Goal: Transaction & Acquisition: Purchase product/service

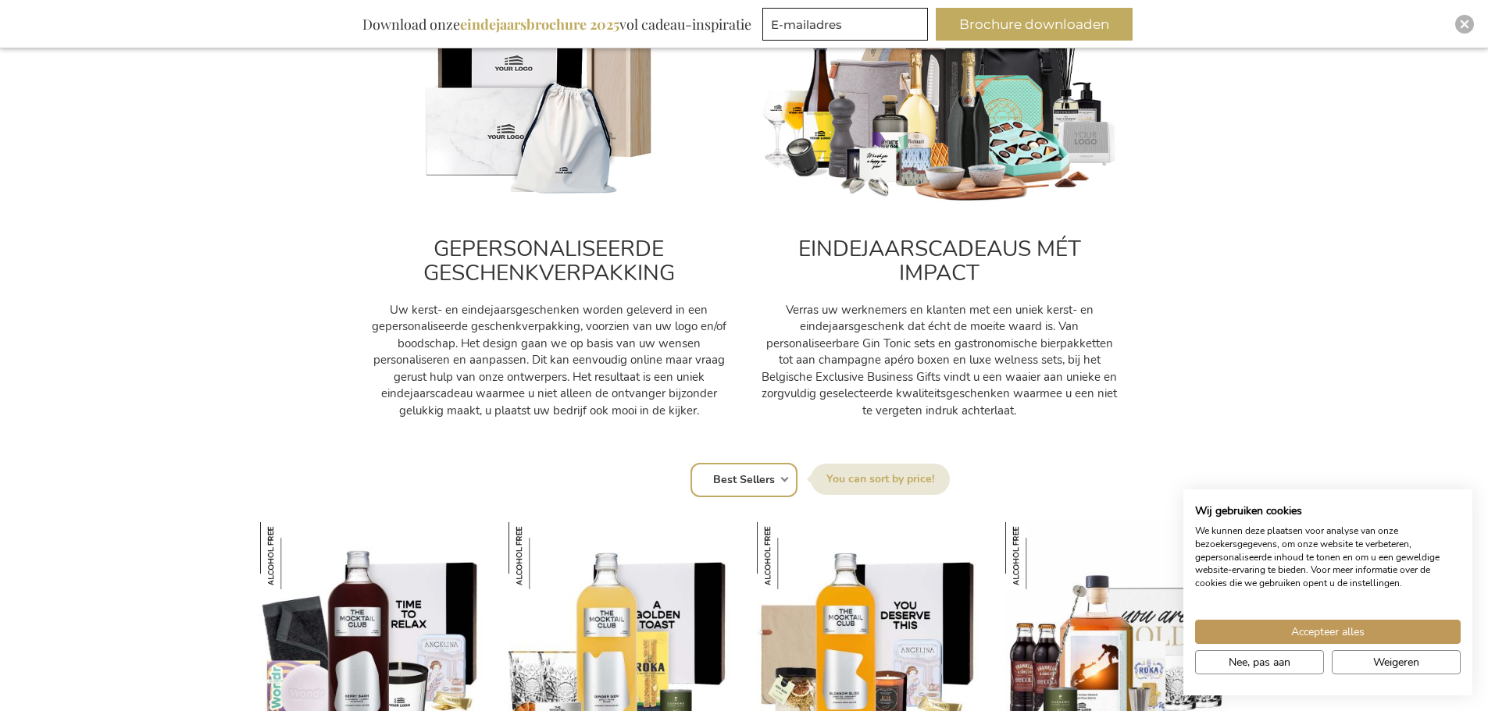
scroll to position [859, 0]
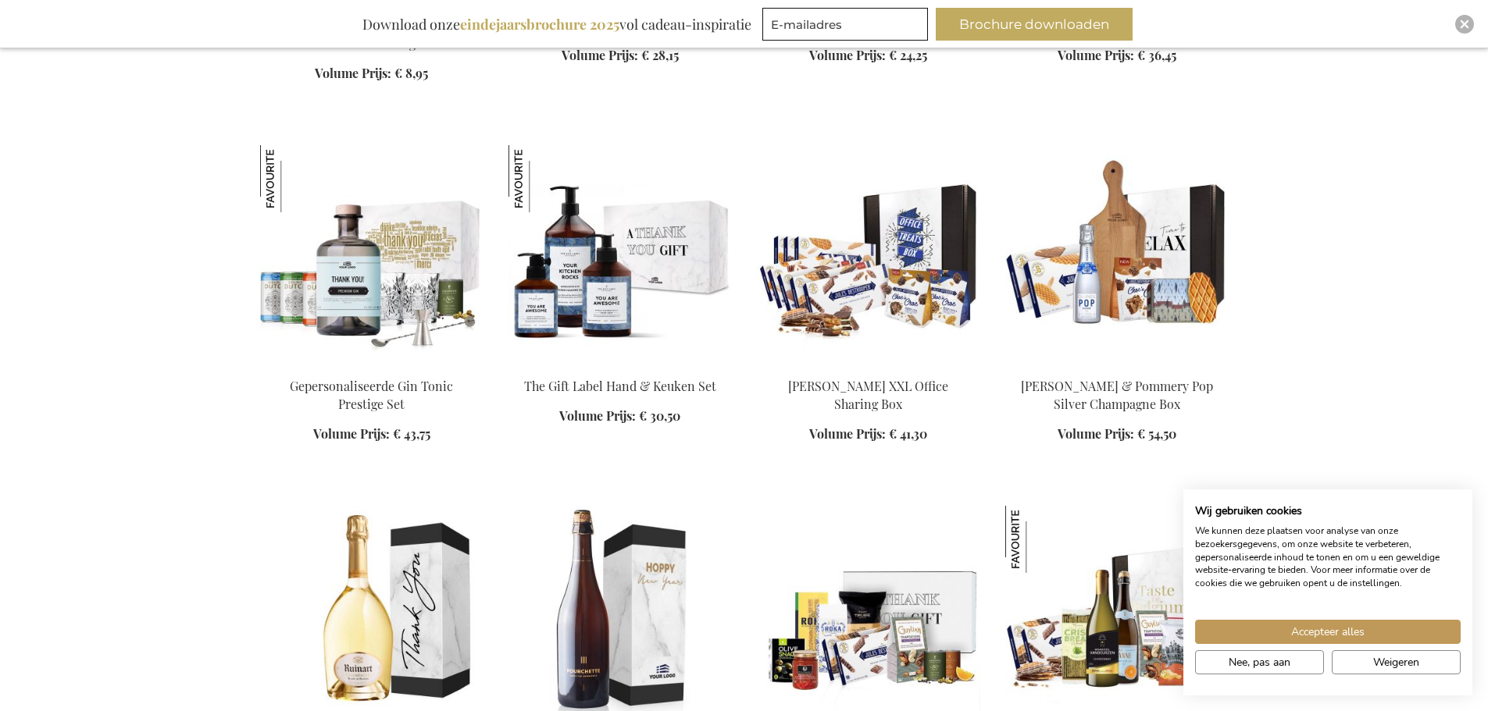
scroll to position [2499, 0]
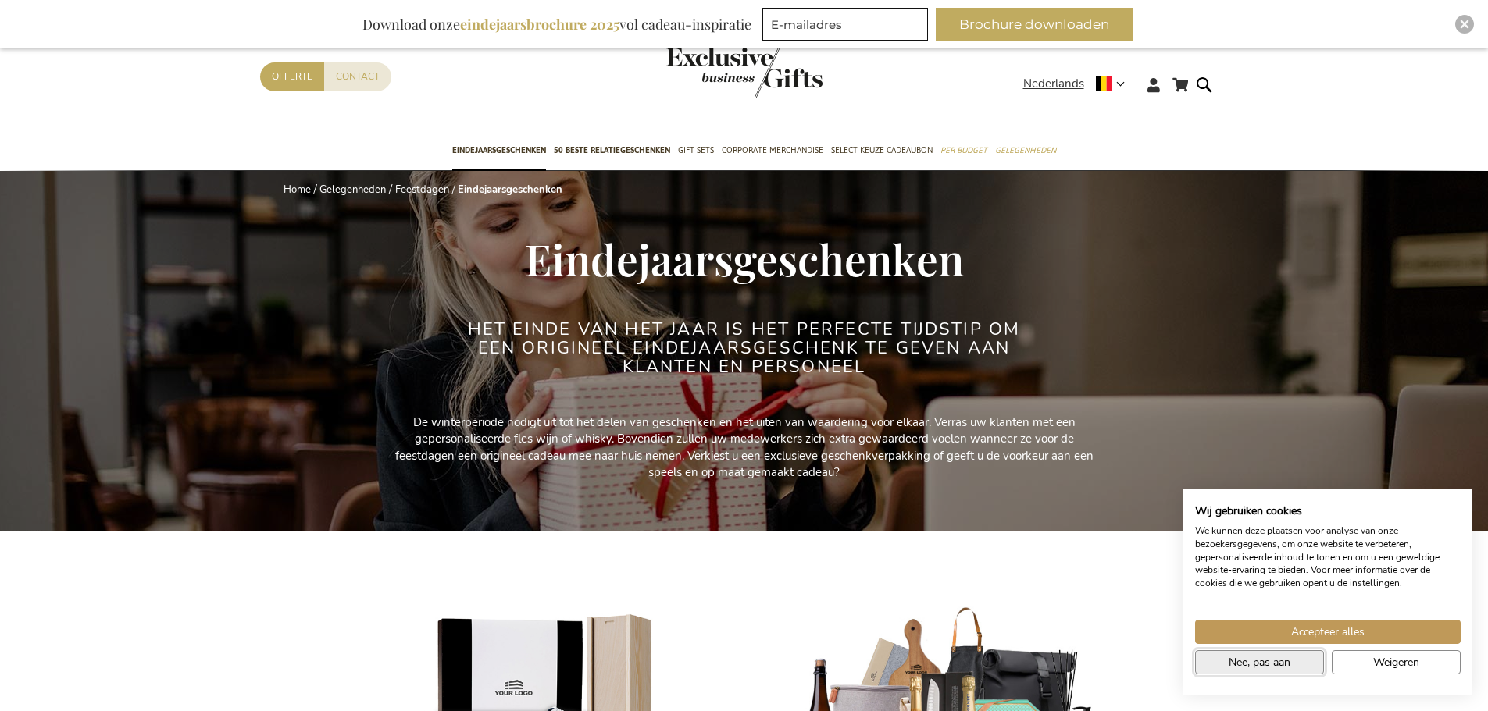
click at [1256, 662] on span "Nee, pas aan" at bounding box center [1259, 662] width 62 height 16
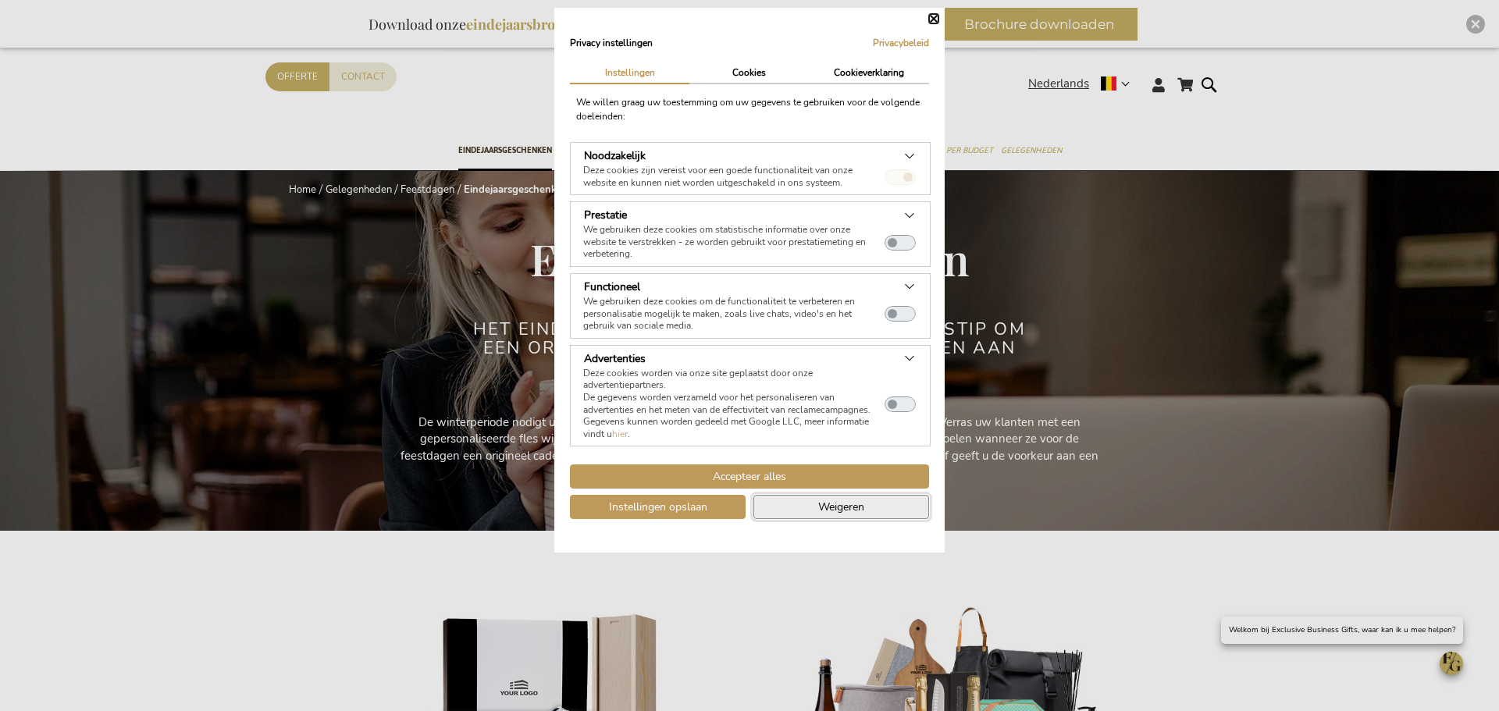
click at [821, 511] on span "Weigeren" at bounding box center [841, 507] width 46 height 16
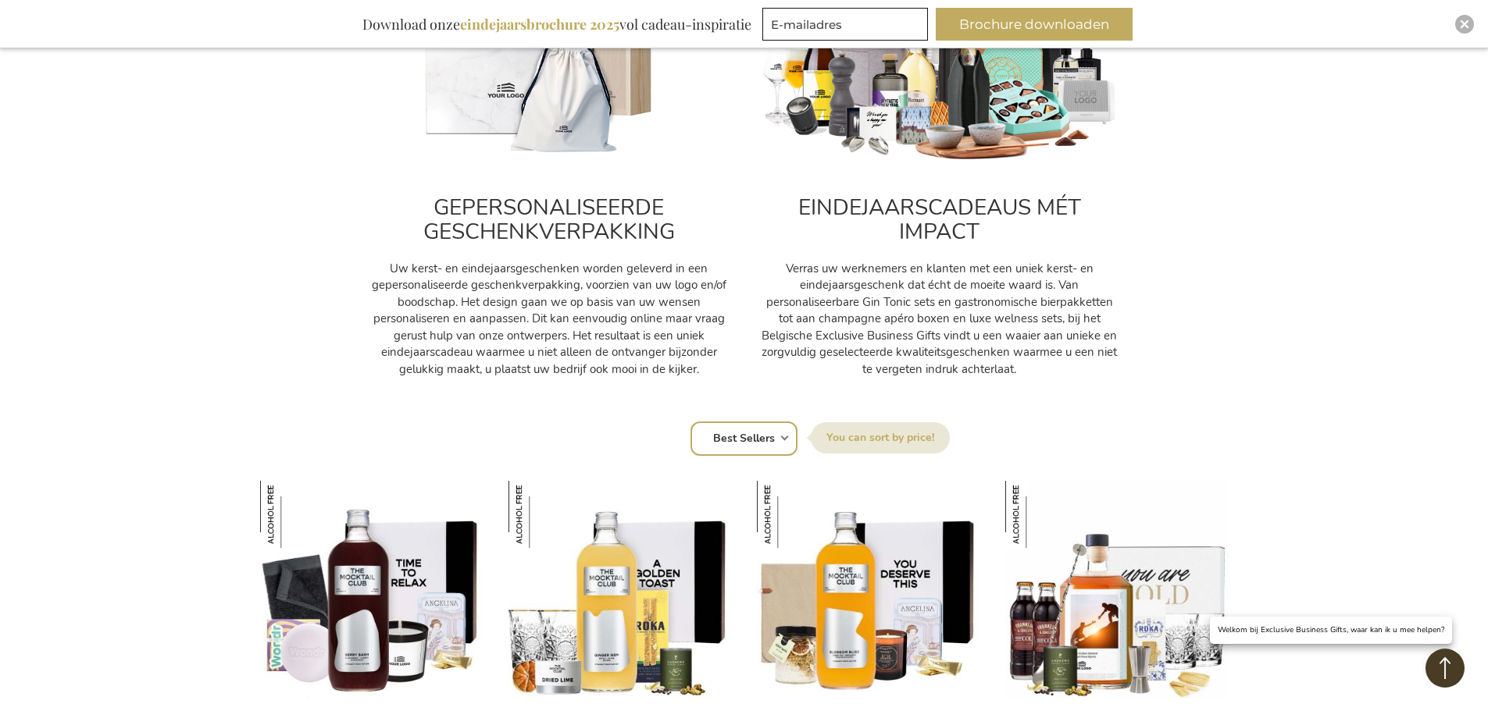
scroll to position [703, 0]
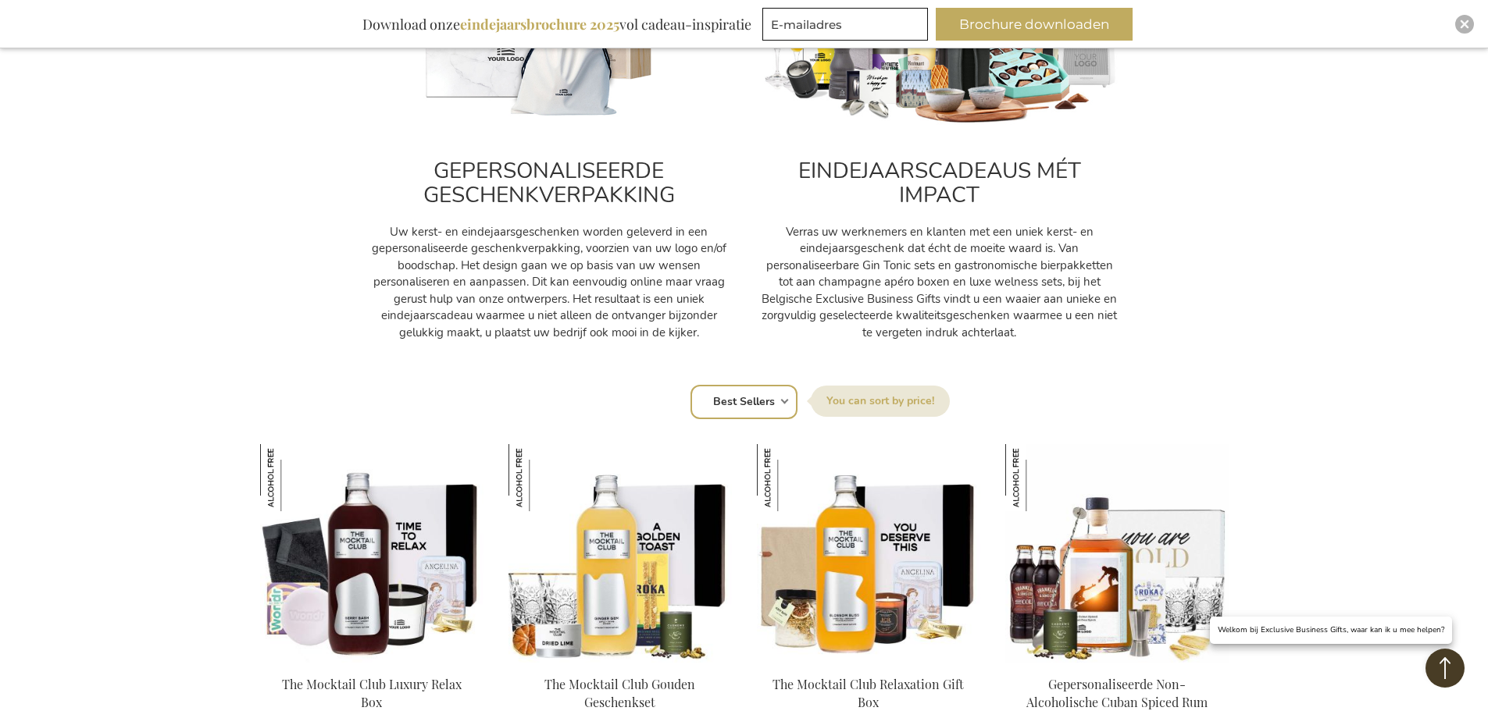
click at [609, 197] on h2 "GEPERSONALISEERDE GESCHENKVERPAKKING" at bounding box center [548, 183] width 359 height 48
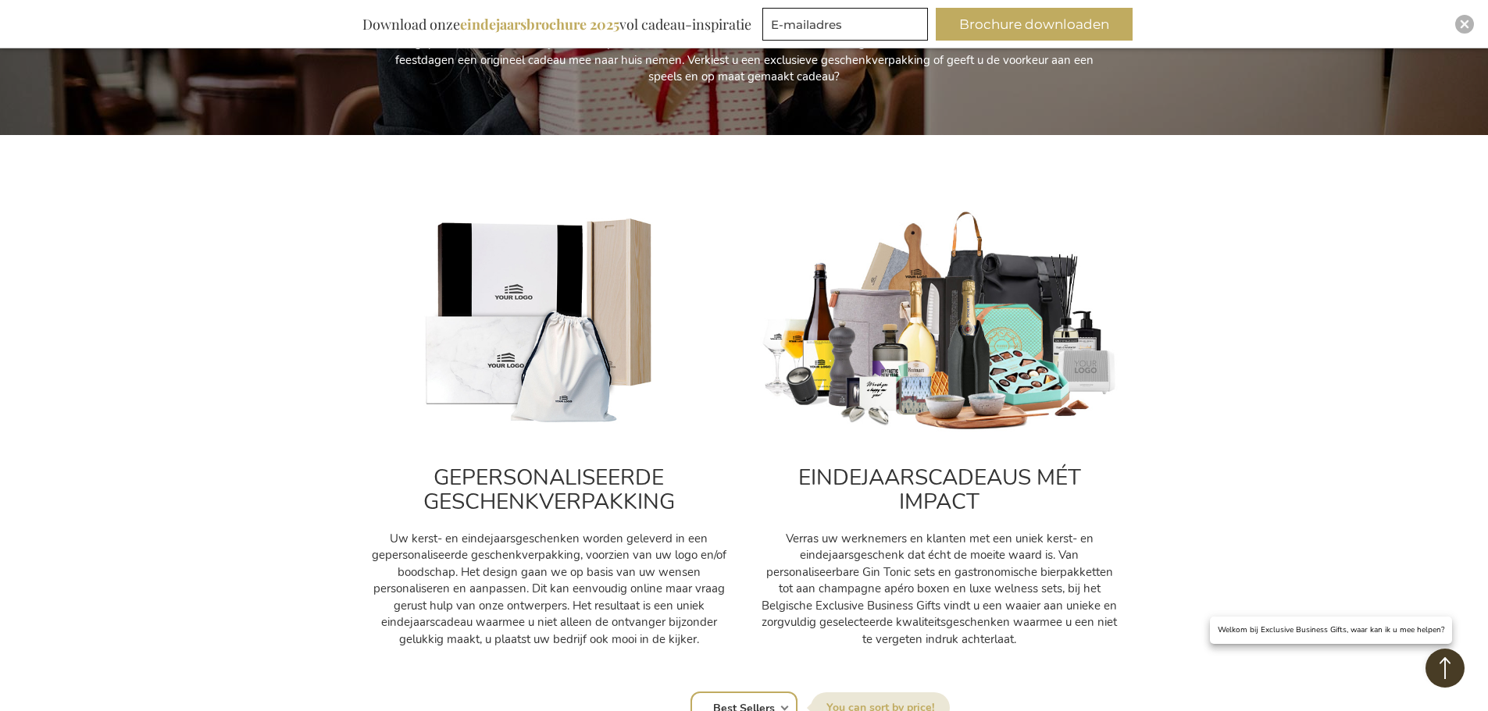
scroll to position [390, 0]
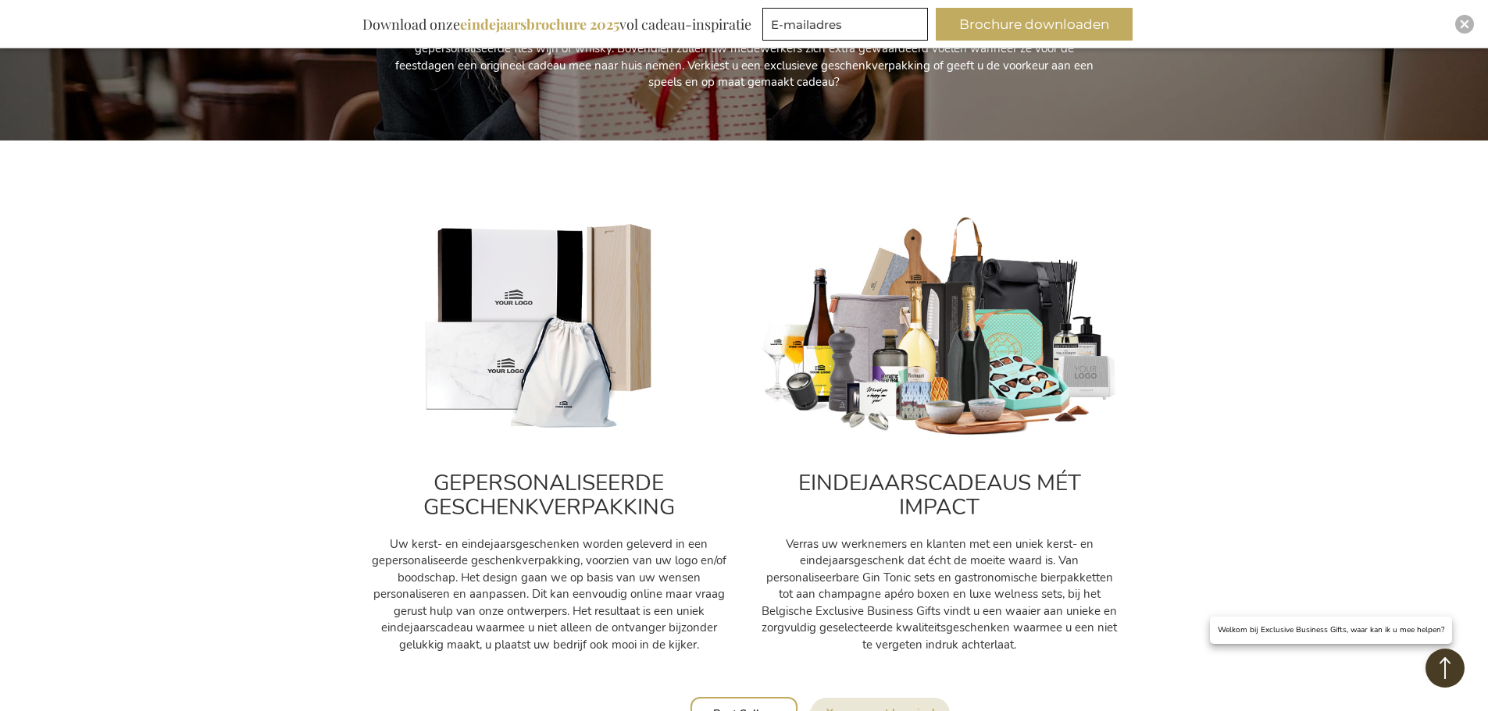
click at [581, 280] on img at bounding box center [548, 328] width 359 height 224
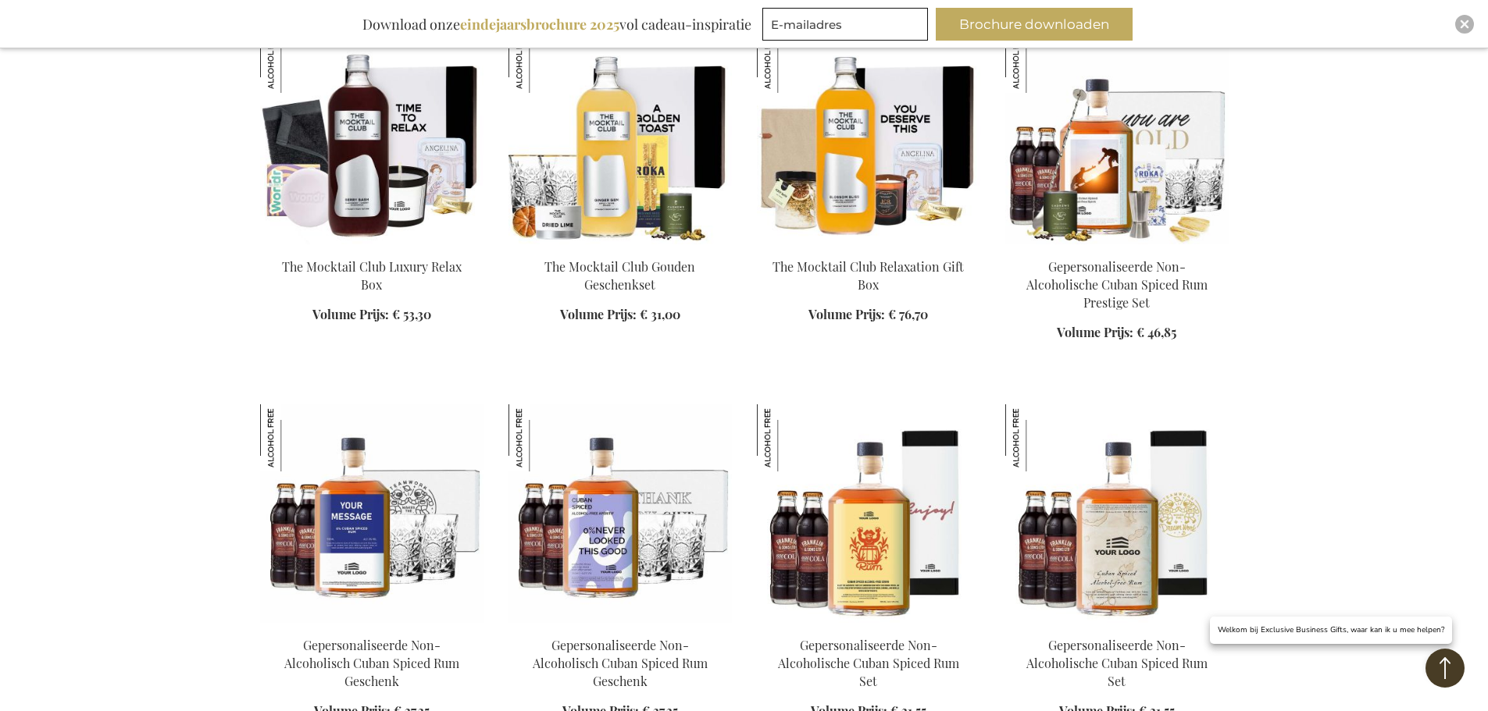
scroll to position [5076, 0]
